Goal: Communication & Community: Connect with others

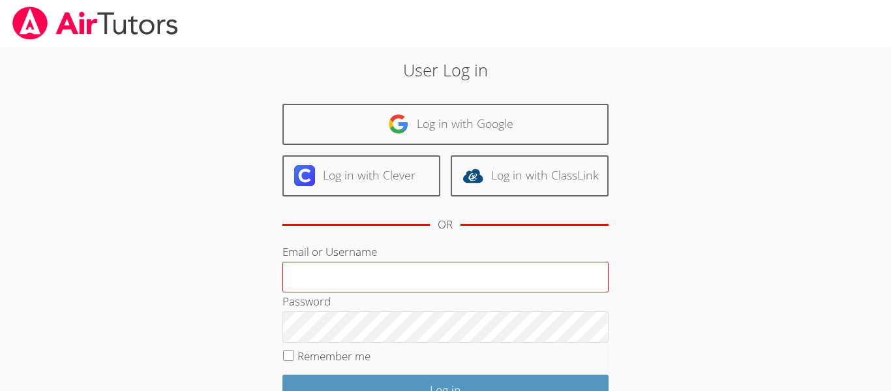
click at [404, 264] on input "Email or Username" at bounding box center [446, 277] width 326 height 31
click at [387, 280] on input "Email or Username" at bounding box center [446, 277] width 326 height 31
type input "0"
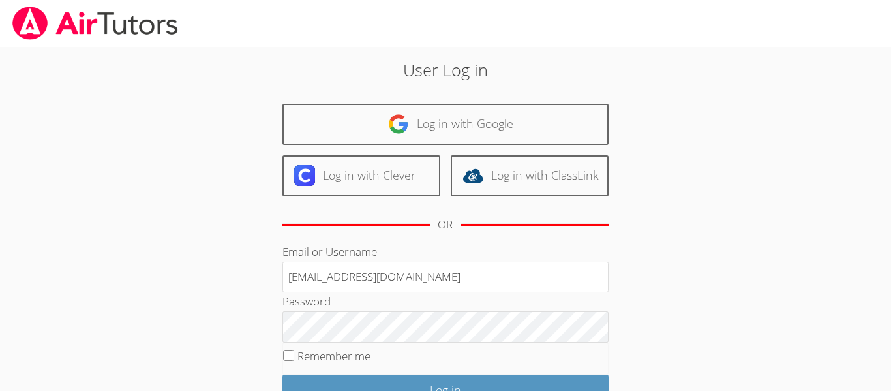
type input "o.ikilo024@hsdstudent.org"
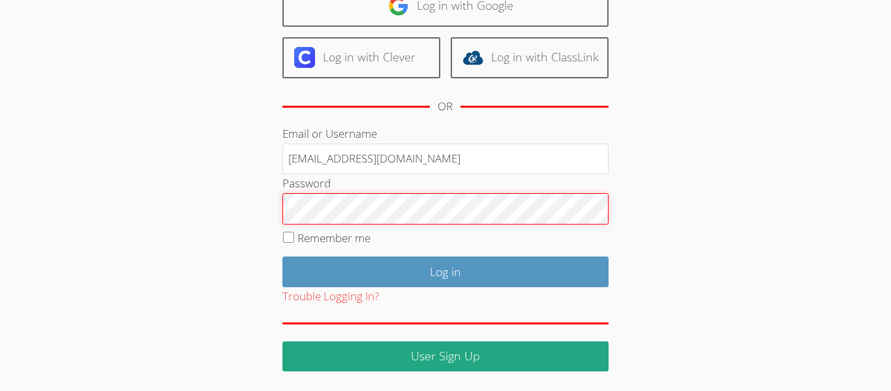
scroll to position [117, 0]
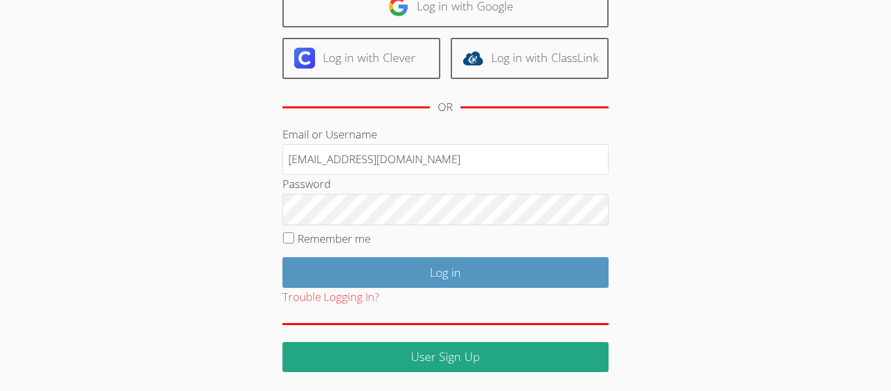
click at [303, 243] on label "Remember me" at bounding box center [334, 238] width 73 height 15
click at [294, 243] on input "Remember me" at bounding box center [288, 237] width 11 height 11
checkbox input "true"
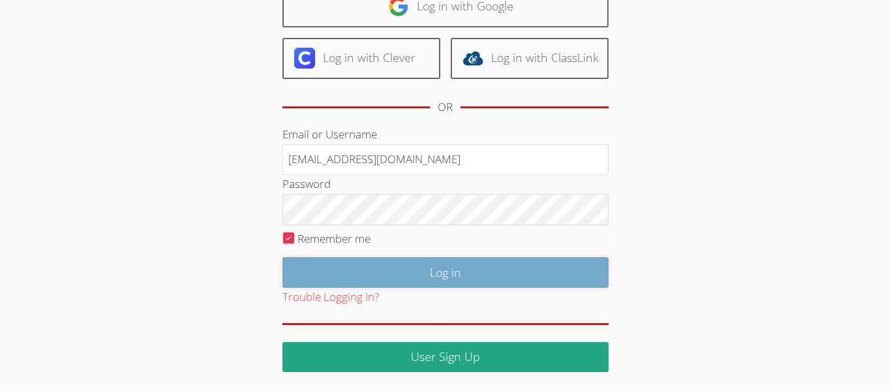
click at [314, 265] on input "Log in" at bounding box center [446, 272] width 326 height 31
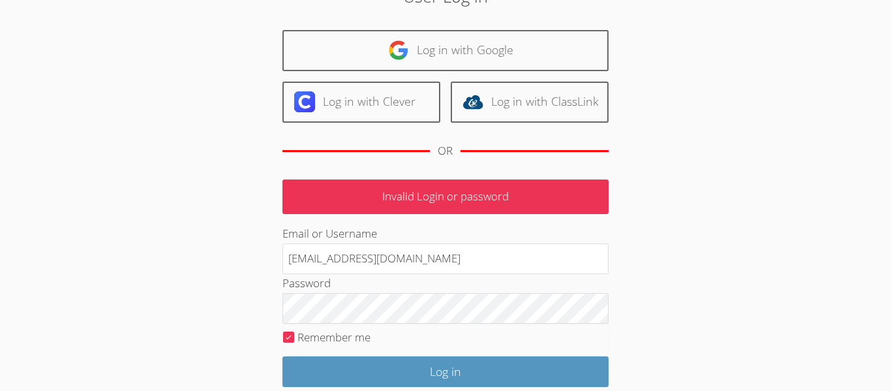
scroll to position [74, 0]
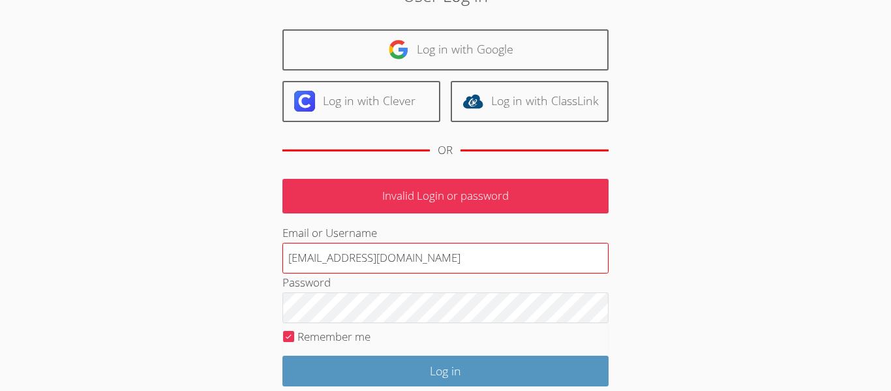
click at [398, 259] on input "o.ikilo024@hsdstudent.org" at bounding box center [446, 258] width 326 height 31
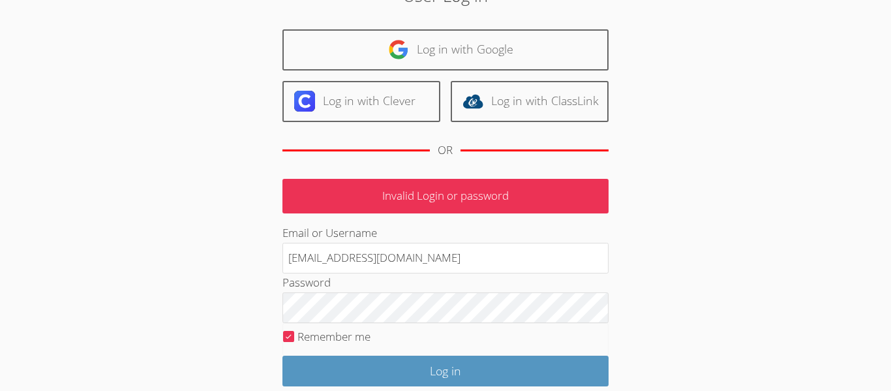
type input "o.ikilo024@cvuhsd.org"
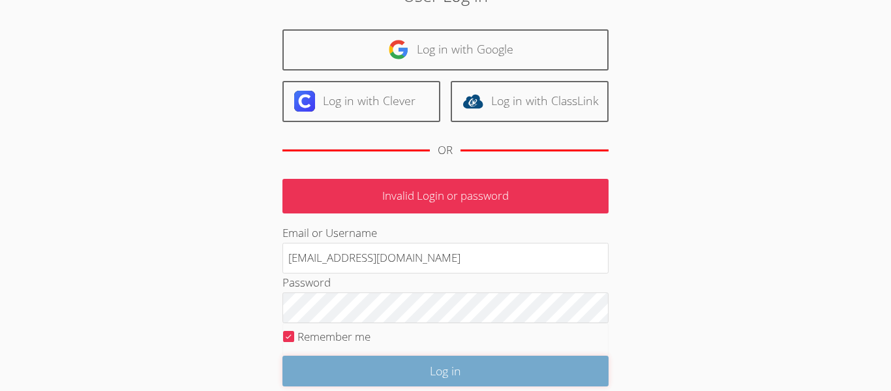
click at [384, 356] on input "Log in" at bounding box center [446, 371] width 326 height 31
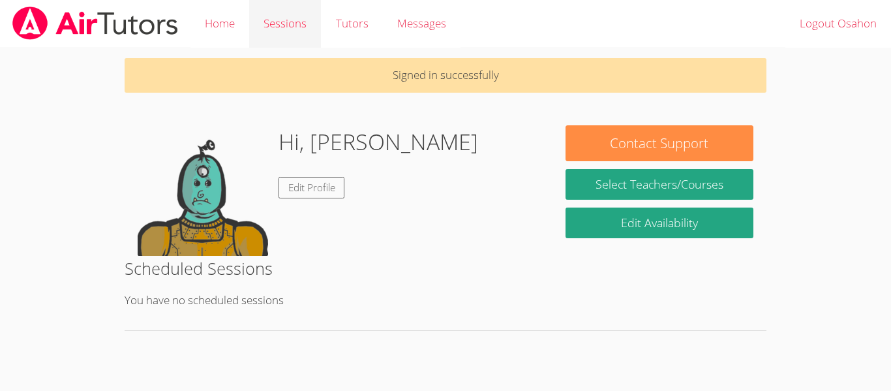
click at [301, 26] on link "Sessions" at bounding box center [285, 24] width 72 height 48
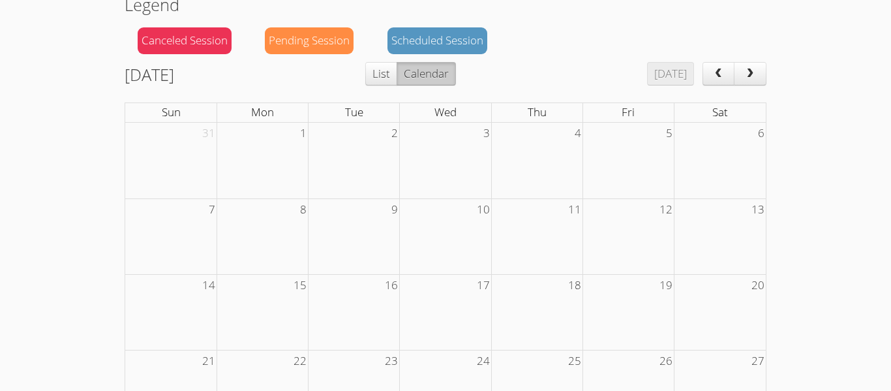
scroll to position [346, 0]
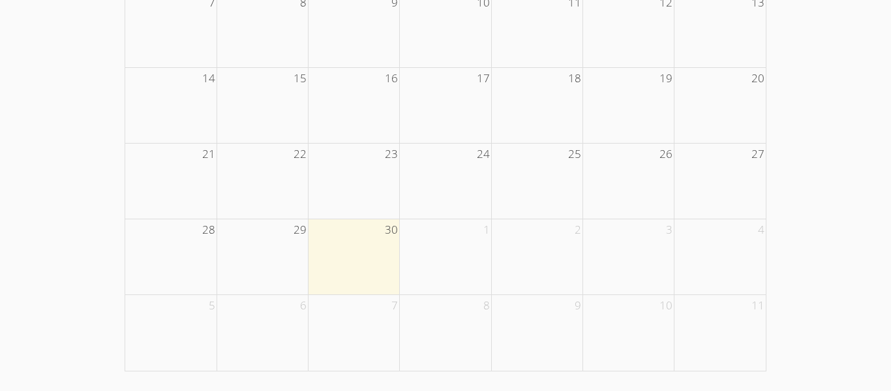
click at [366, 231] on td "30" at bounding box center [354, 230] width 91 height 22
click at [391, 230] on span "30" at bounding box center [392, 230] width 16 height 22
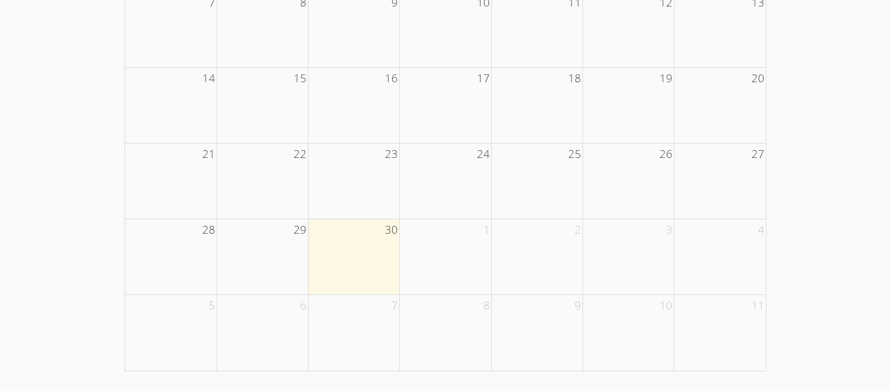
click at [391, 230] on span "30" at bounding box center [392, 230] width 16 height 22
click at [360, 260] on td at bounding box center [354, 257] width 91 height 76
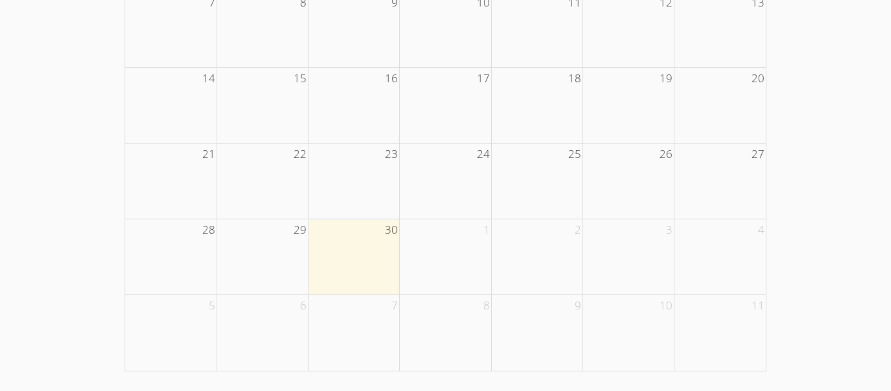
click at [360, 260] on td at bounding box center [354, 257] width 91 height 76
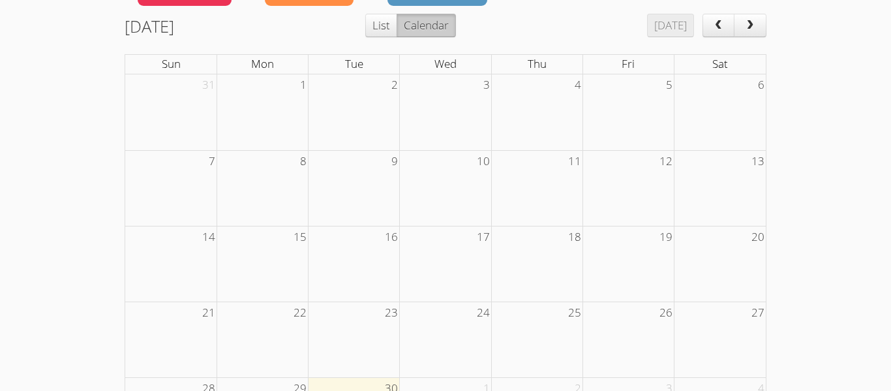
scroll to position [0, 0]
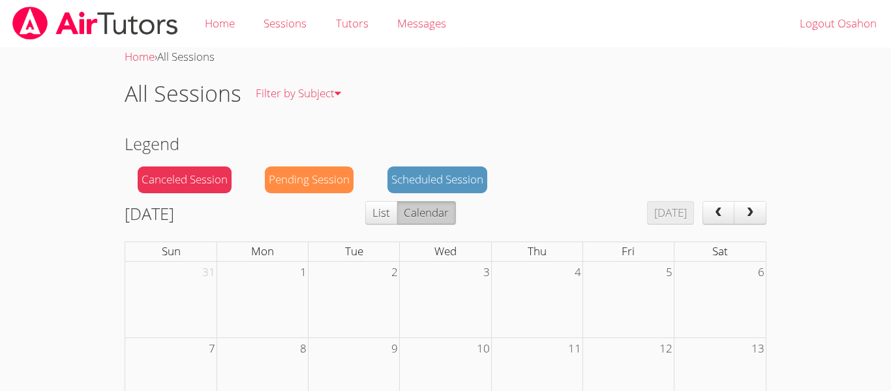
click at [397, 221] on button "List" at bounding box center [381, 212] width 32 height 23
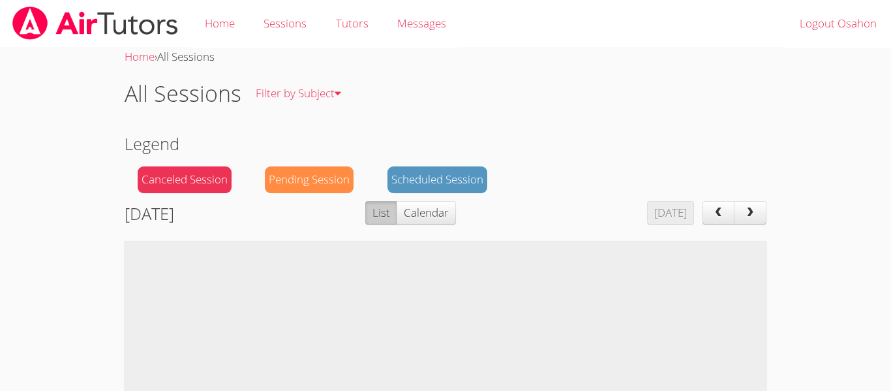
click at [295, 168] on div "Pending Session" at bounding box center [309, 179] width 89 height 27
click at [298, 173] on div "Pending Session" at bounding box center [309, 179] width 89 height 27
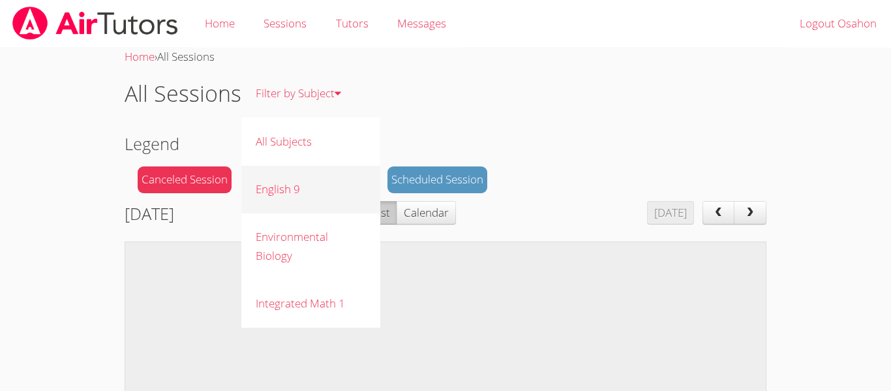
click at [300, 175] on link "English 9" at bounding box center [310, 190] width 139 height 48
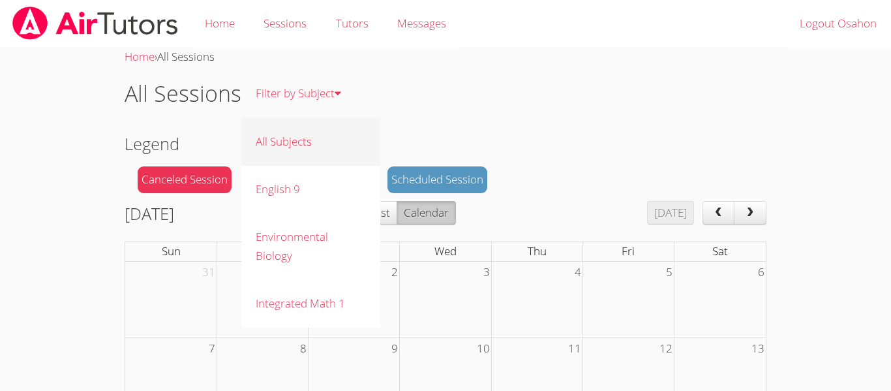
click at [305, 138] on link "All Subjects" at bounding box center [310, 141] width 139 height 48
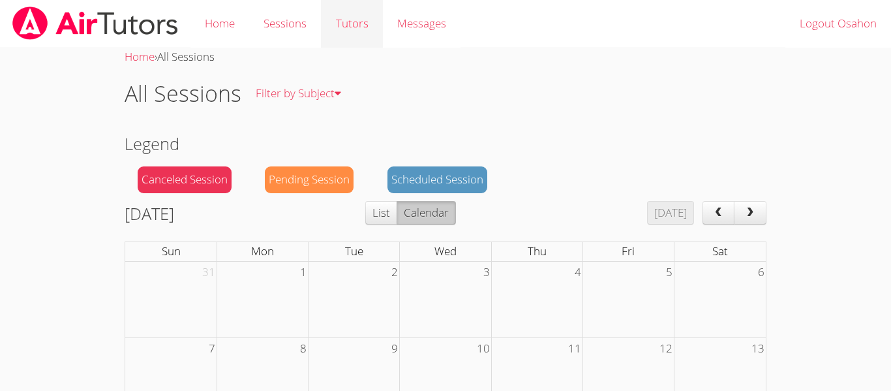
click at [373, 31] on link "Tutors" at bounding box center [351, 24] width 61 height 48
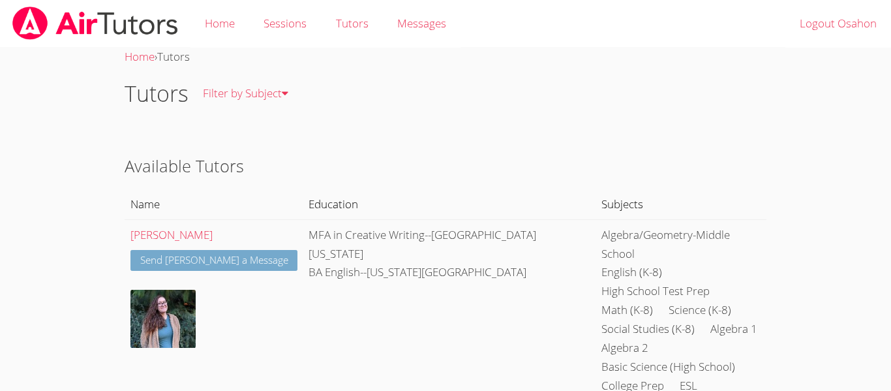
click at [226, 251] on link "Send Katherine a Message" at bounding box center [214, 261] width 168 height 22
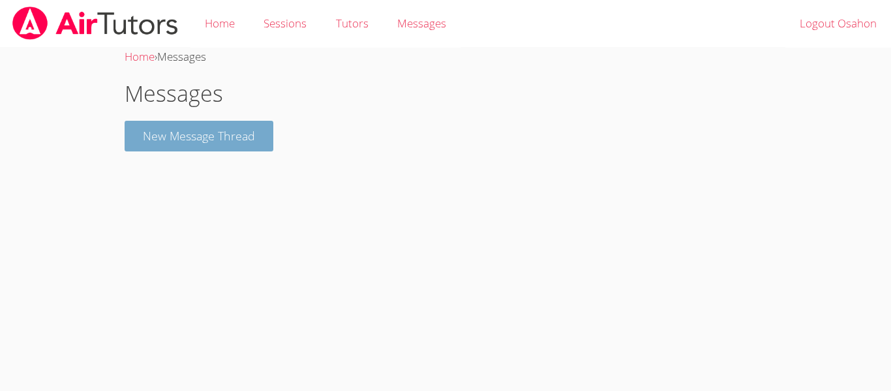
click at [238, 145] on button "New Message Thread" at bounding box center [199, 136] width 149 height 31
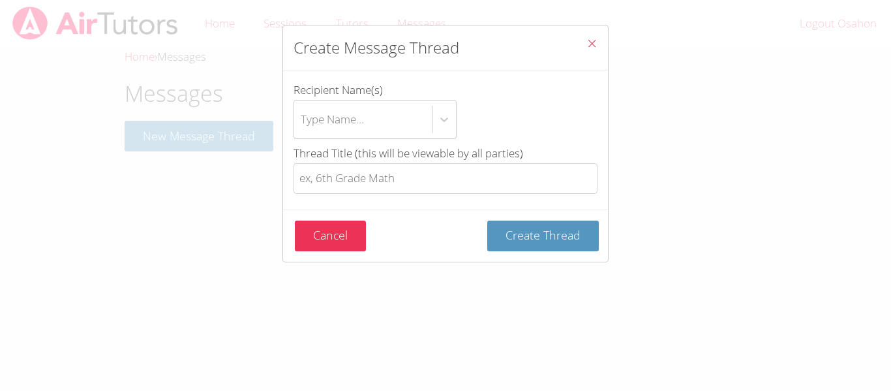
click at [350, 139] on div "Recipient Name(s) Type Name..." at bounding box center [446, 112] width 304 height 63
click at [371, 133] on div "Type Name..." at bounding box center [363, 119] width 138 height 38
click at [302, 133] on input "Recipient Name(s) Type Name..." at bounding box center [301, 119] width 1 height 30
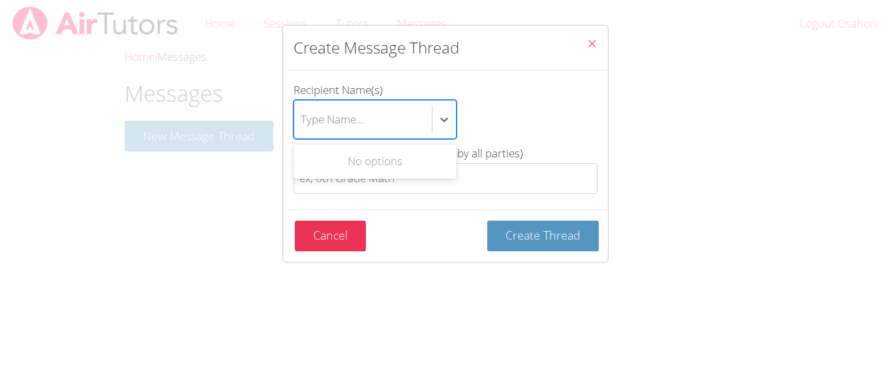
click at [578, 45] on button "Close" at bounding box center [592, 45] width 32 height 40
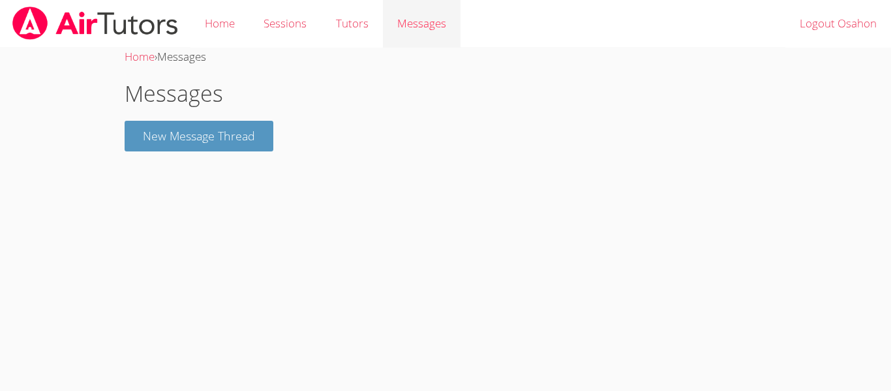
click at [410, 27] on span "Messages" at bounding box center [421, 23] width 49 height 15
click at [243, 40] on link "Home" at bounding box center [220, 24] width 59 height 48
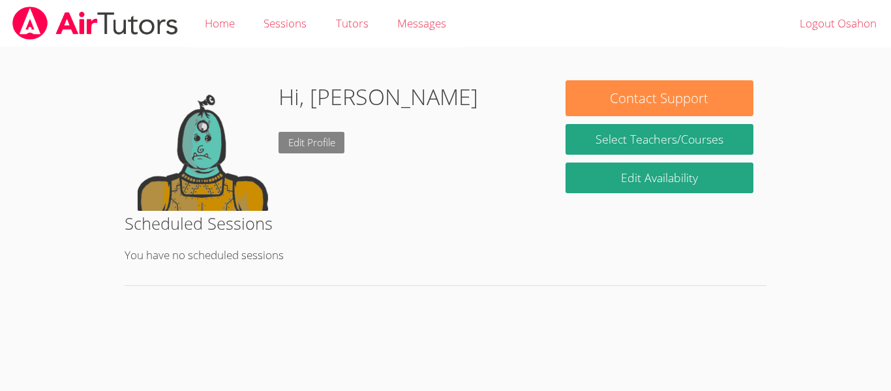
click at [310, 134] on link "Edit Profile" at bounding box center [312, 143] width 67 height 22
